Goal: Task Accomplishment & Management: Use online tool/utility

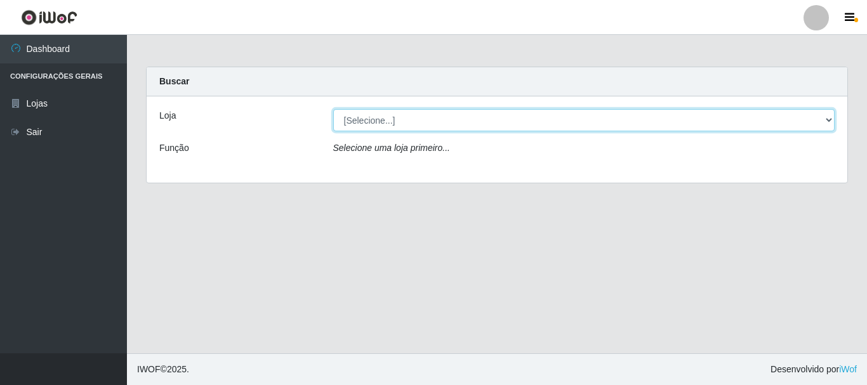
click at [827, 117] on select "[Selecione...] [GEOGRAPHIC_DATA] [GEOGRAPHIC_DATA]" at bounding box center [584, 120] width 502 height 22
select select "64"
click at [333, 109] on select "[Selecione...] [GEOGRAPHIC_DATA] [GEOGRAPHIC_DATA]" at bounding box center [584, 120] width 502 height 22
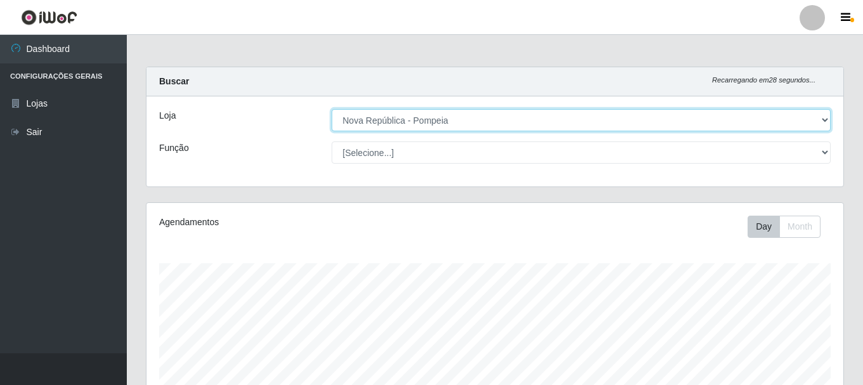
scroll to position [263, 697]
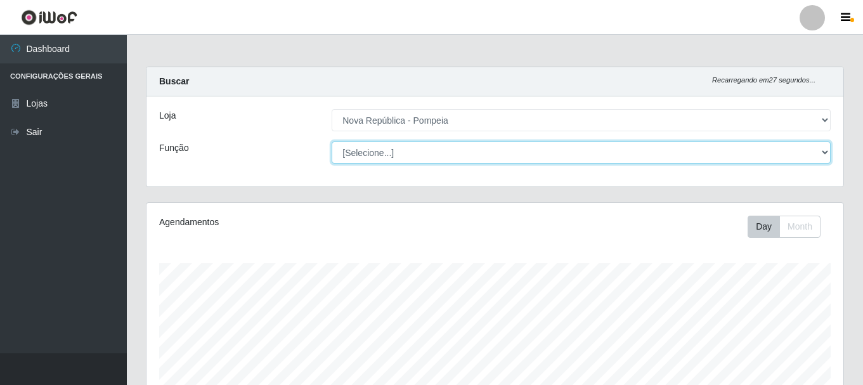
click at [826, 154] on select "[Selecione...] Balconista Operador de Caixa Recepcionista Repositor" at bounding box center [581, 152] width 499 height 22
select select "22"
click at [332, 141] on select "[Selecione...] Balconista Operador de Caixa Recepcionista Repositor" at bounding box center [581, 152] width 499 height 22
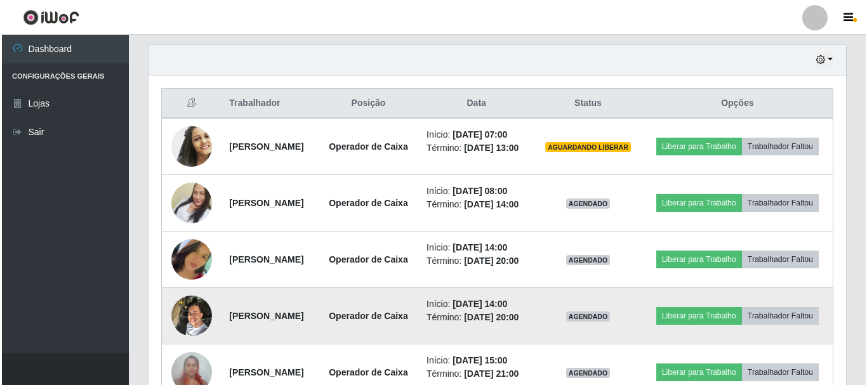
scroll to position [437, 0]
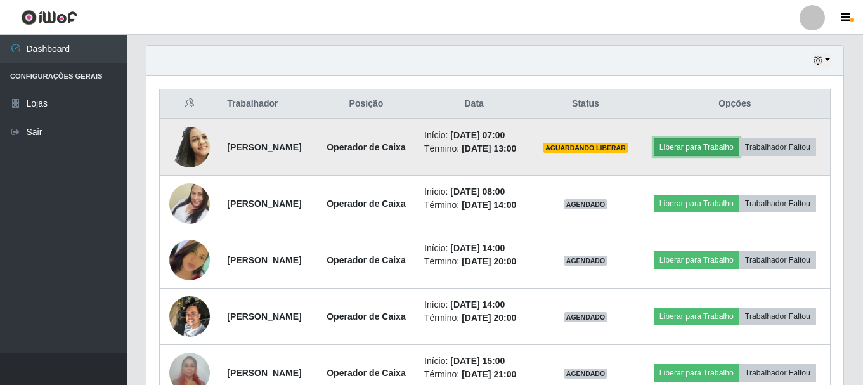
click at [740, 145] on button "Liberar para Trabalho" at bounding box center [697, 147] width 86 height 18
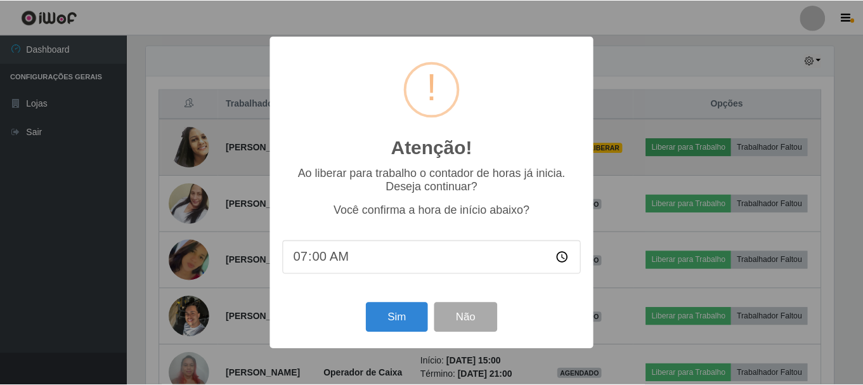
scroll to position [263, 691]
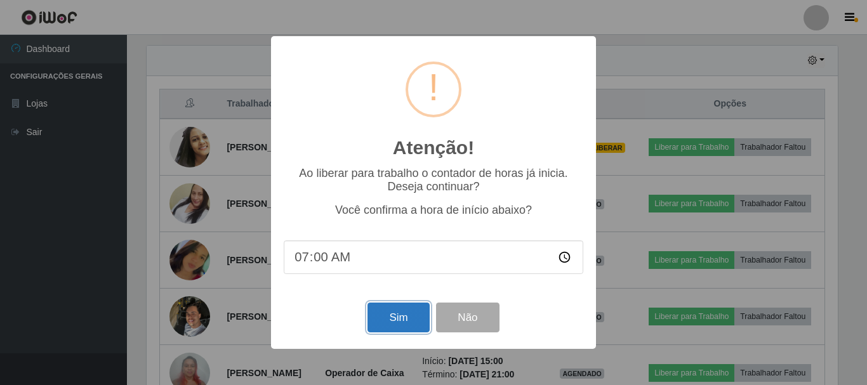
click at [396, 317] on button "Sim" at bounding box center [398, 318] width 62 height 30
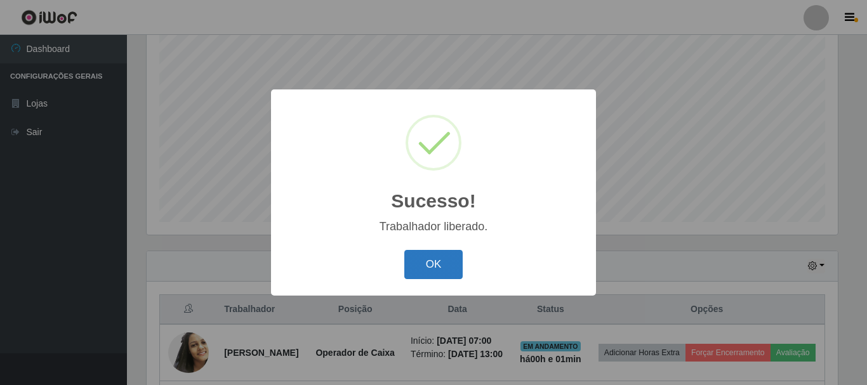
click at [438, 265] on button "OK" at bounding box center [433, 265] width 59 height 30
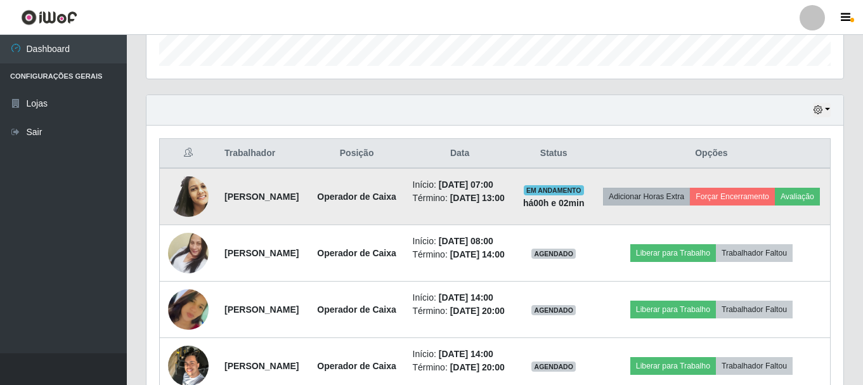
scroll to position [390, 0]
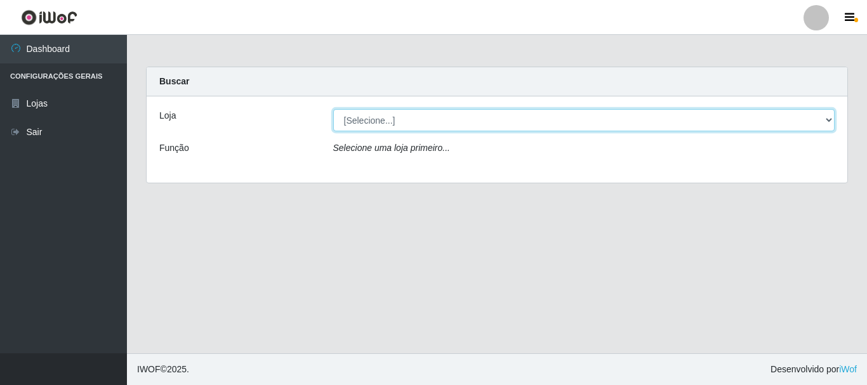
click at [401, 120] on select "[Selecione...] [GEOGRAPHIC_DATA] [GEOGRAPHIC_DATA]" at bounding box center [584, 120] width 502 height 22
select select "64"
click at [333, 109] on select "[Selecione...] [GEOGRAPHIC_DATA] [GEOGRAPHIC_DATA]" at bounding box center [584, 120] width 502 height 22
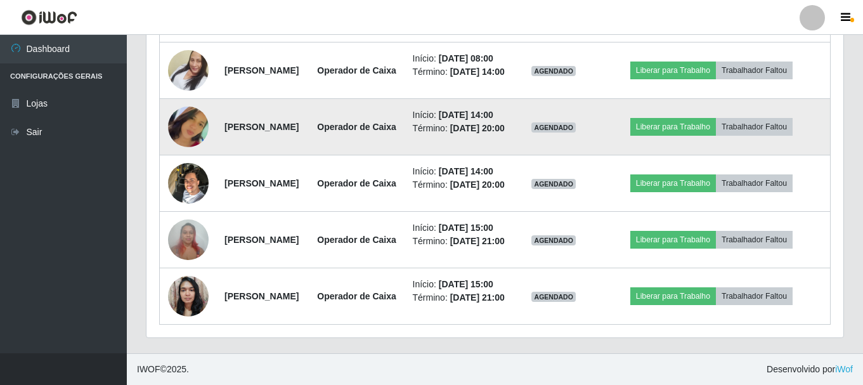
scroll to position [508, 0]
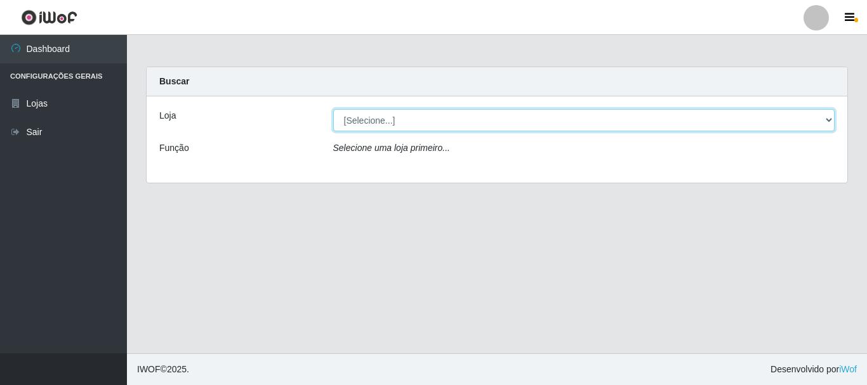
drag, startPoint x: 390, startPoint y: 113, endPoint x: 391, endPoint y: 120, distance: 7.1
click at [391, 114] on select "[Selecione...] [GEOGRAPHIC_DATA] [GEOGRAPHIC_DATA]" at bounding box center [584, 120] width 502 height 22
select select "64"
click at [333, 109] on select "[Selecione...] [GEOGRAPHIC_DATA] [GEOGRAPHIC_DATA]" at bounding box center [584, 120] width 502 height 22
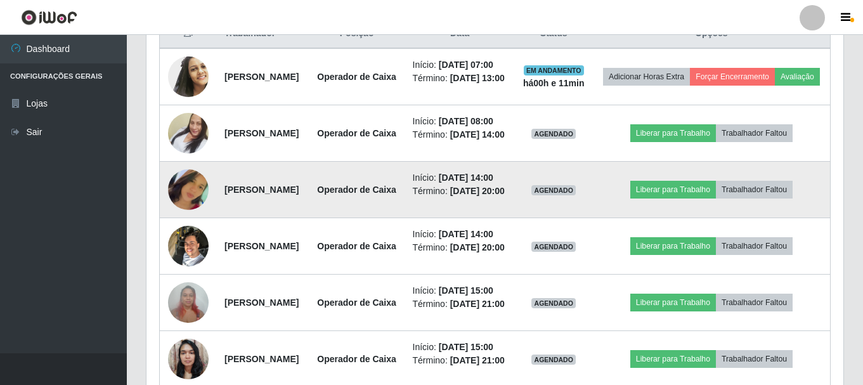
scroll to position [444, 0]
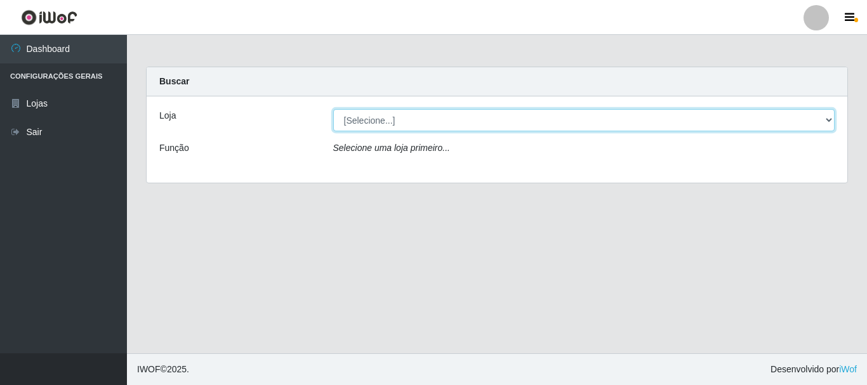
click at [828, 120] on select "[Selecione...] [GEOGRAPHIC_DATA] [GEOGRAPHIC_DATA]" at bounding box center [584, 120] width 502 height 22
select select "64"
click at [333, 109] on select "[Selecione...] [GEOGRAPHIC_DATA] [GEOGRAPHIC_DATA]" at bounding box center [584, 120] width 502 height 22
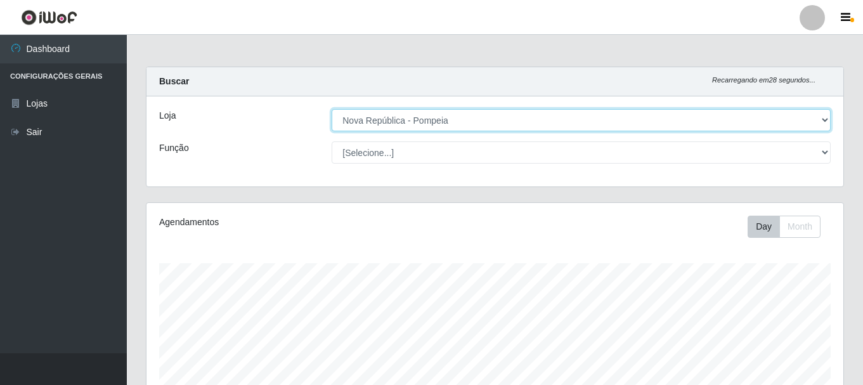
scroll to position [263, 697]
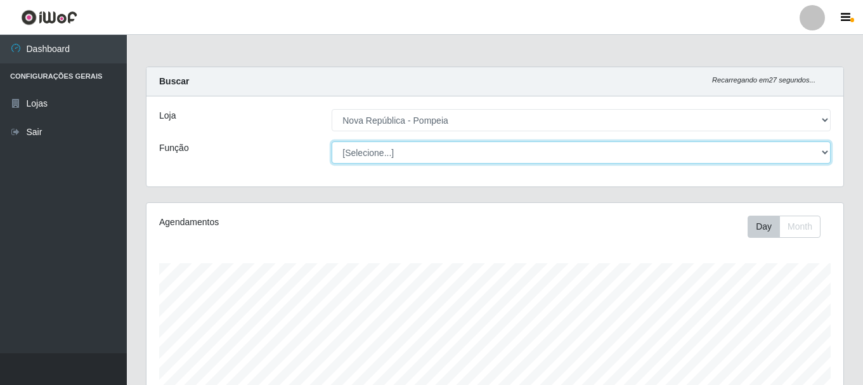
click at [824, 150] on select "[Selecione...] Balconista Operador de Caixa Recepcionista Repositor" at bounding box center [581, 152] width 499 height 22
select select "22"
click at [332, 141] on select "[Selecione...] Balconista Operador de Caixa Recepcionista Repositor" at bounding box center [581, 152] width 499 height 22
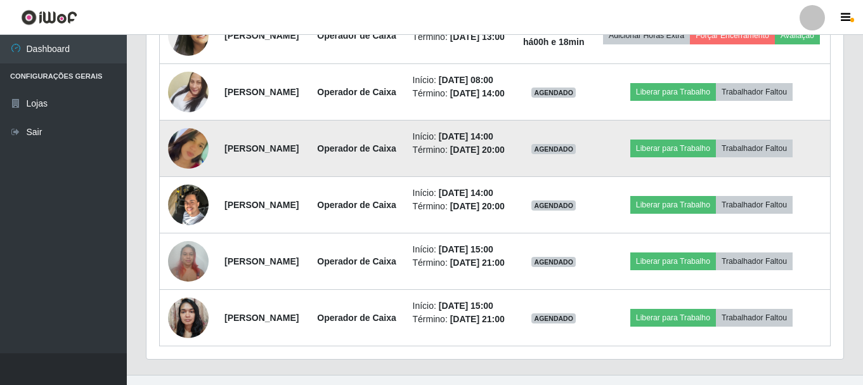
scroll to position [571, 0]
